Goal: Information Seeking & Learning: Compare options

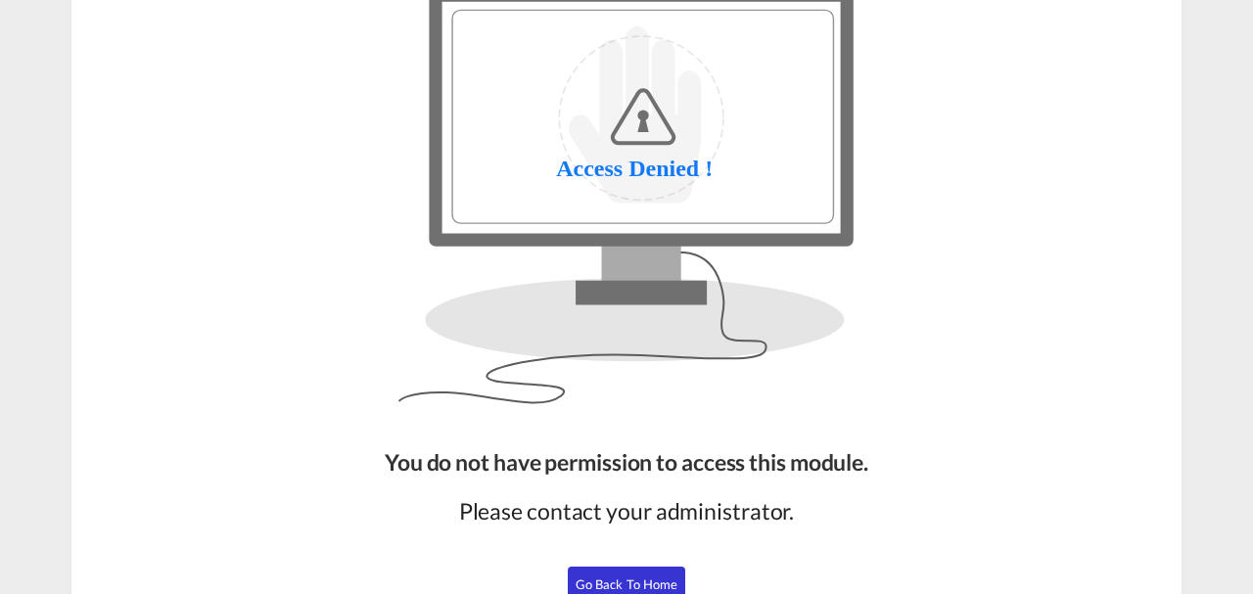
scroll to position [239, 0]
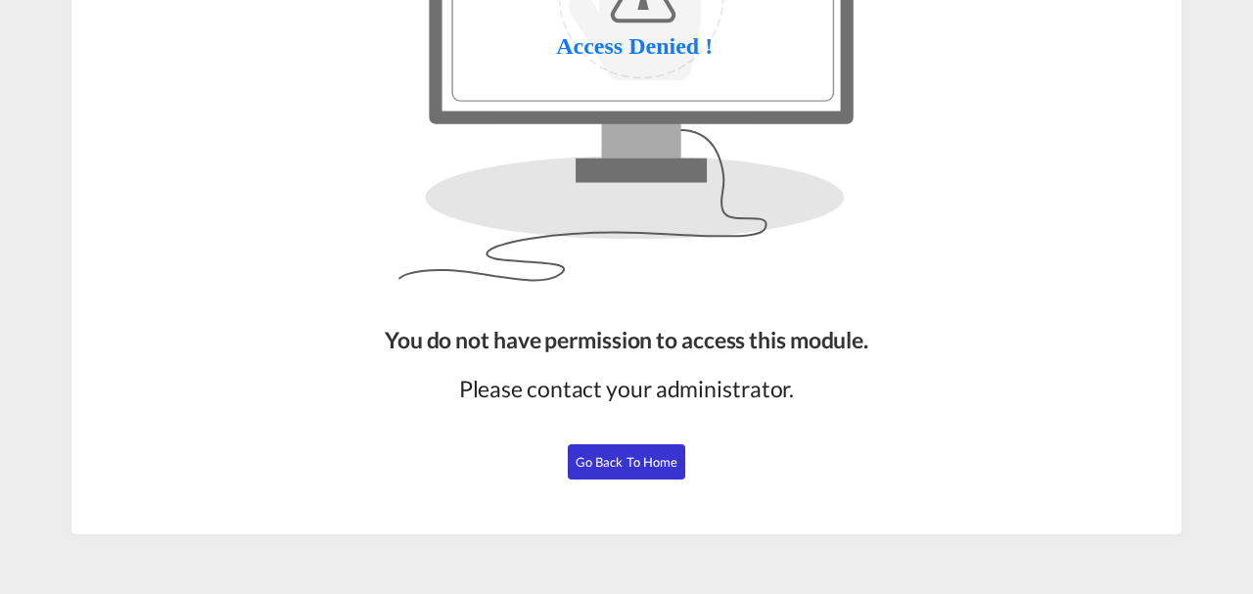
click at [613, 471] on button "Go Back to Home" at bounding box center [626, 461] width 117 height 35
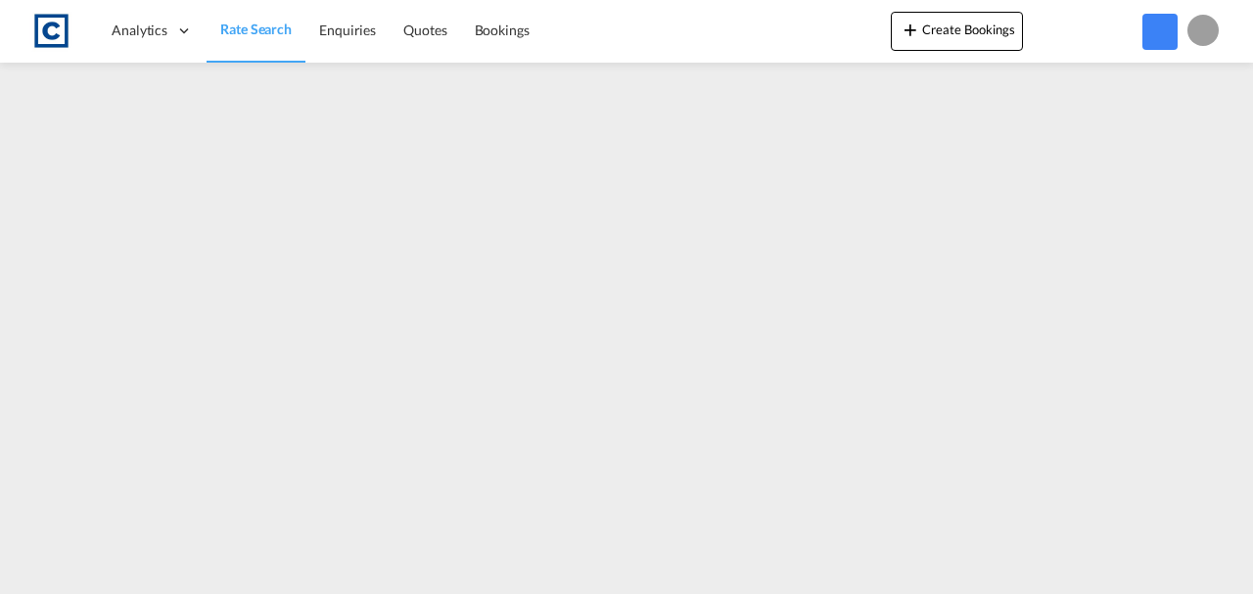
scroll to position [238, 0]
click at [246, 35] on span "Rate Search" at bounding box center [255, 29] width 71 height 17
click at [243, 27] on span "Rate Search" at bounding box center [255, 29] width 71 height 17
